Goal: Find specific page/section: Find specific page/section

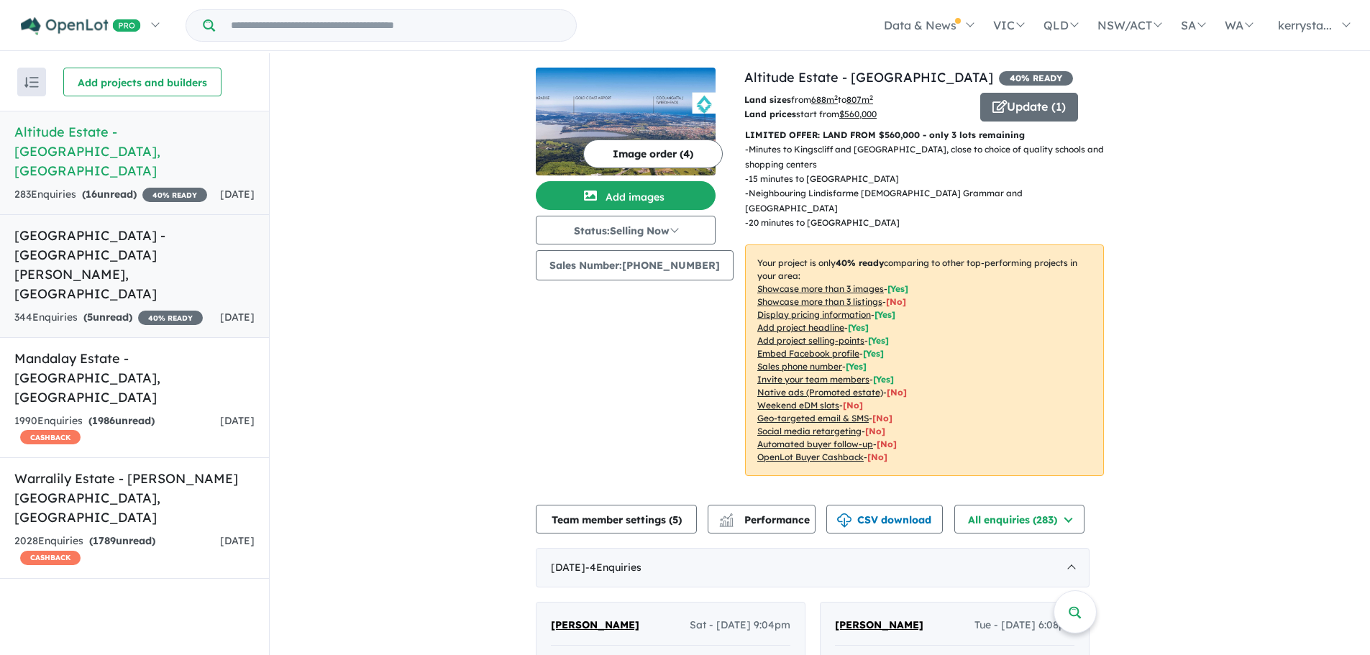
click at [86, 226] on h5 "[GEOGRAPHIC_DATA] - [GEOGRAPHIC_DATA][PERSON_NAME][GEOGRAPHIC_DATA]" at bounding box center [134, 265] width 240 height 78
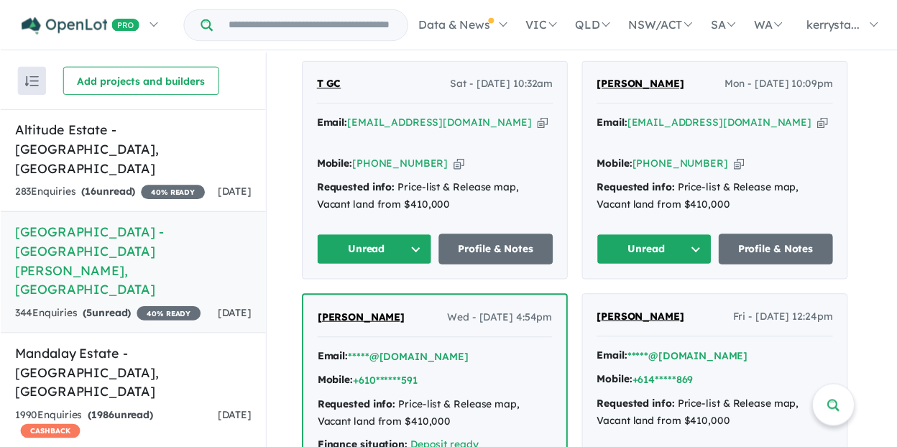
scroll to position [575, 0]
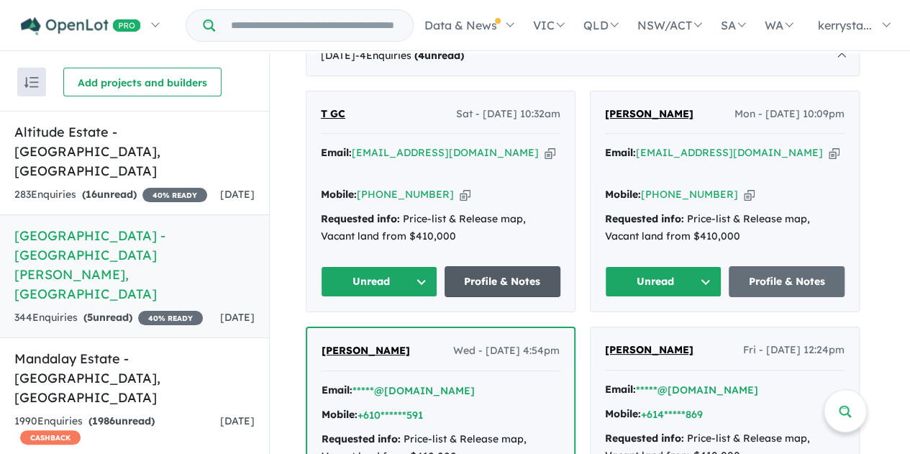
click at [515, 266] on link "Profile & Notes" at bounding box center [502, 281] width 116 height 31
click at [544, 153] on icon "button" at bounding box center [549, 152] width 11 height 15
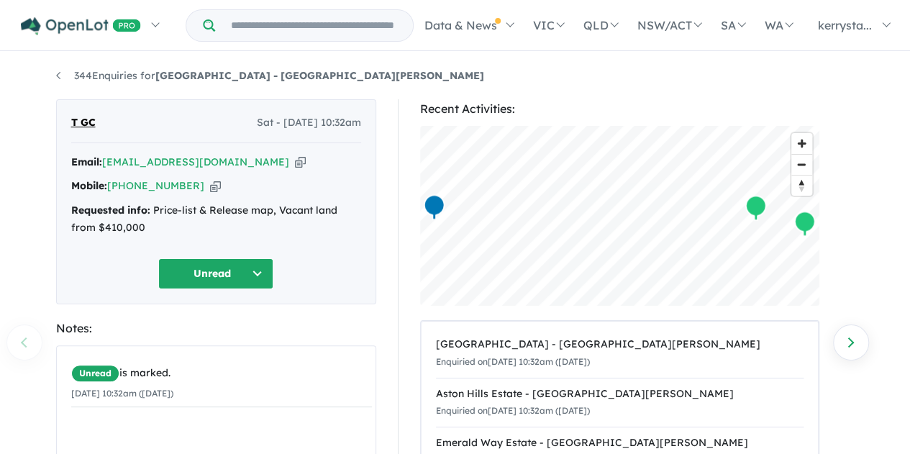
click at [210, 188] on icon "button" at bounding box center [215, 185] width 11 height 15
click at [295, 163] on icon "button" at bounding box center [300, 162] width 11 height 15
click at [87, 124] on span "T GC" at bounding box center [83, 122] width 24 height 17
click at [84, 122] on span "T GC" at bounding box center [83, 122] width 24 height 17
click at [85, 122] on span "T GC" at bounding box center [83, 122] width 24 height 17
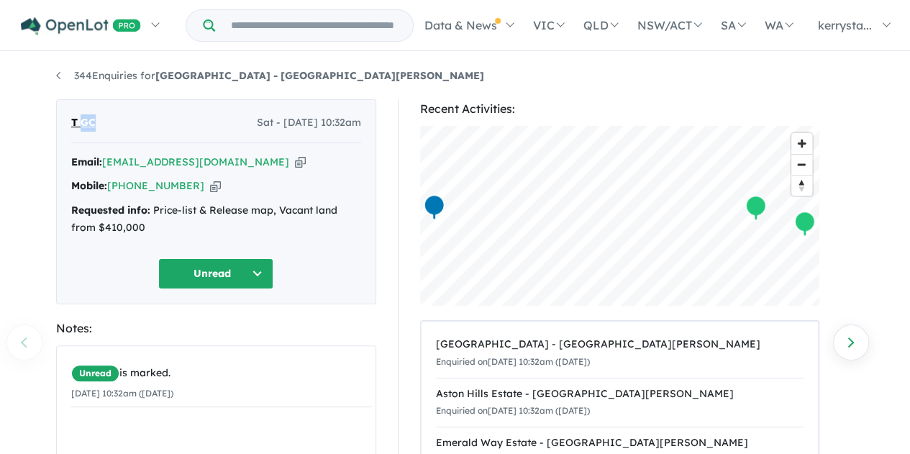
click at [219, 276] on button "Unread" at bounding box center [215, 273] width 115 height 31
click at [216, 274] on button "Unread" at bounding box center [215, 273] width 115 height 31
click at [115, 260] on div "Unread Unread Assigned Re-engage Appointment Made an offer Holding deposit Cont…" at bounding box center [216, 273] width 290 height 31
